Goal: Information Seeking & Learning: Learn about a topic

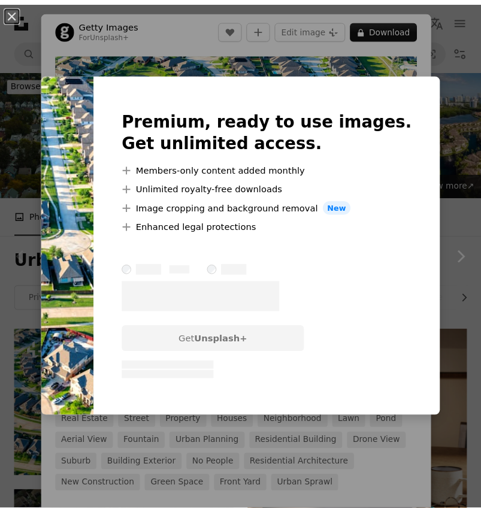
scroll to position [232, 0]
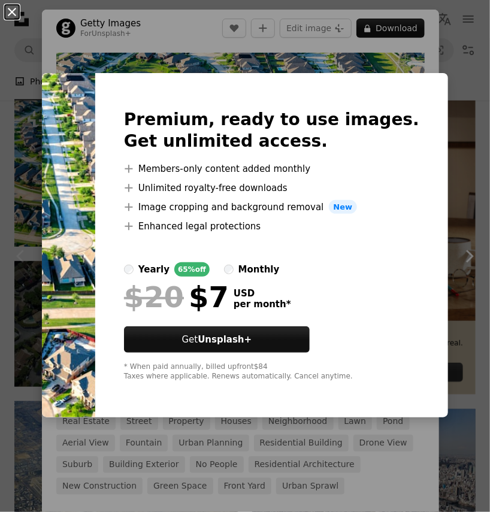
click at [13, 16] on button "An X shape" at bounding box center [12, 12] width 14 height 14
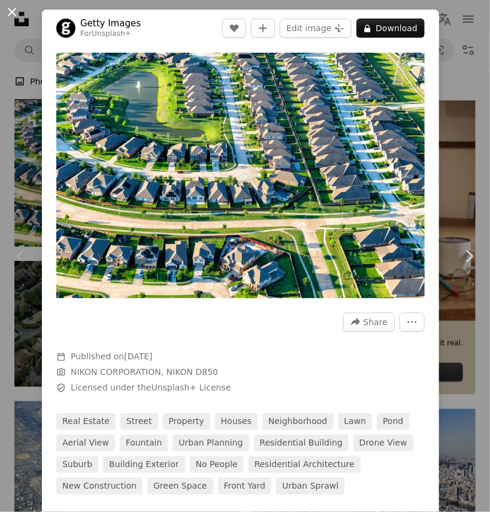
click at [13, 15] on button "An X shape" at bounding box center [12, 12] width 14 height 14
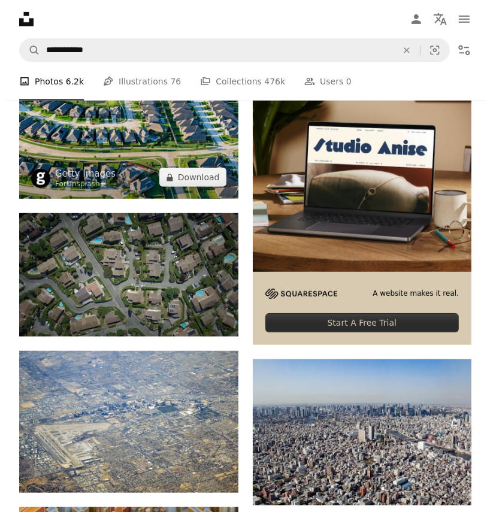
scroll to position [292, 0]
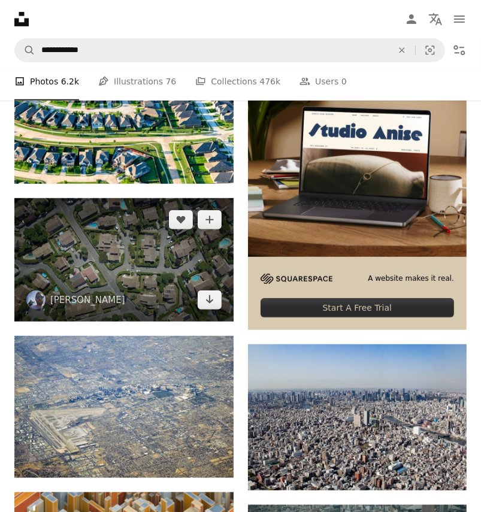
click at [135, 248] on img at bounding box center [123, 259] width 219 height 123
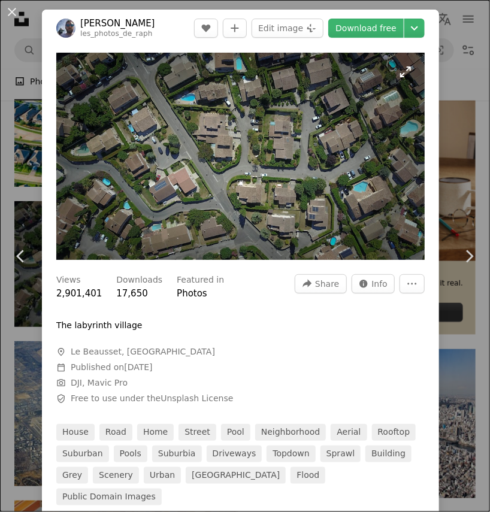
click at [228, 177] on img "Zoom in on this image" at bounding box center [240, 156] width 368 height 207
